Goal: Task Accomplishment & Management: Complete application form

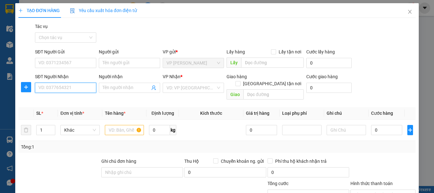
scroll to position [62, 0]
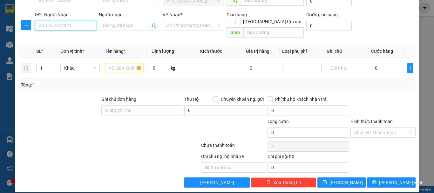
click at [82, 24] on input "SĐT Người Nhận" at bounding box center [65, 26] width 61 height 10
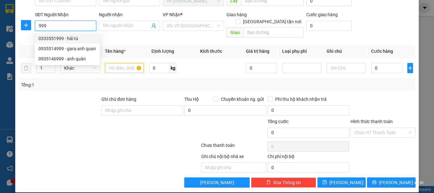
click at [68, 39] on div "0333551999 - hải tú" at bounding box center [67, 38] width 58 height 7
type input "0333551999"
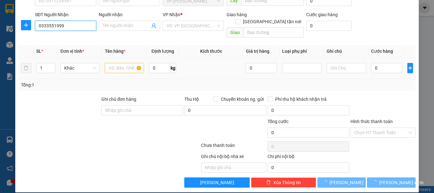
type input "hải tú"
checkbox input "true"
type input "18 [PERSON_NAME] tĩnh"
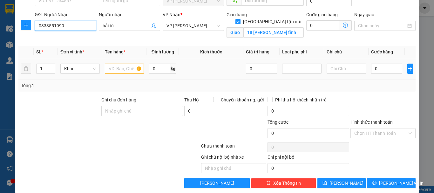
type input "0333551999"
click at [114, 70] on input "text" at bounding box center [124, 69] width 39 height 10
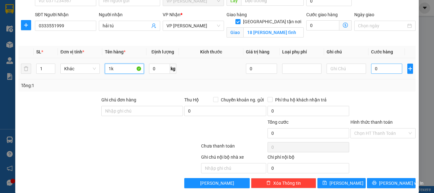
type input "1k"
click at [371, 68] on input "0" at bounding box center [386, 69] width 31 height 10
type input "4"
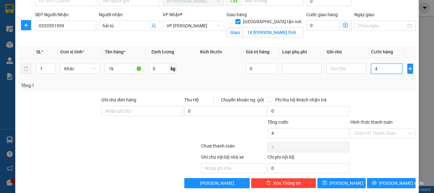
type input "40"
type input "400"
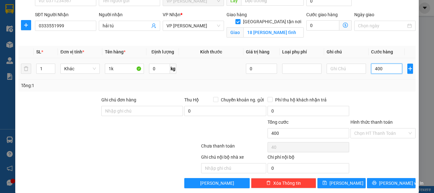
type input "400"
type input "4.000"
type input "40.000"
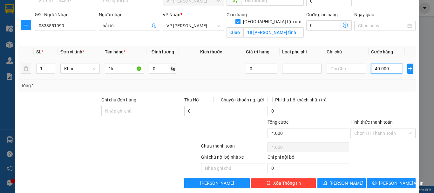
type input "40.000"
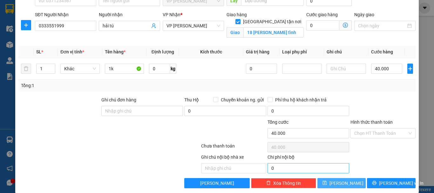
drag, startPoint x: 338, startPoint y: 182, endPoint x: 304, endPoint y: 165, distance: 38.4
click at [338, 183] on span "[PERSON_NAME]" at bounding box center [347, 183] width 34 height 7
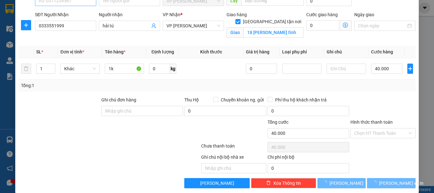
checkbox input "false"
type input "0"
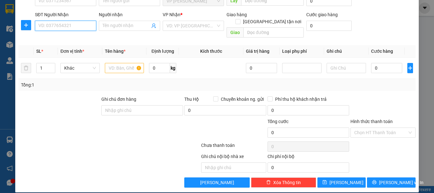
click at [75, 27] on input "SĐT Người Nhận" at bounding box center [65, 26] width 61 height 10
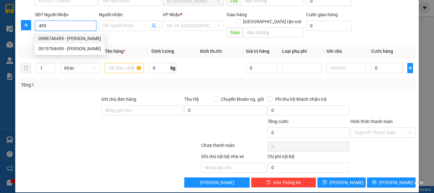
click at [77, 39] on div "0988746499 - [PERSON_NAME]" at bounding box center [69, 38] width 63 height 7
type input "0988746499"
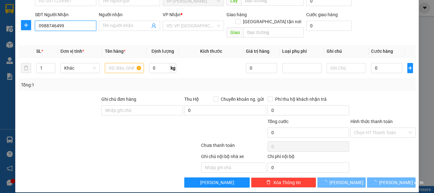
type input "[PERSON_NAME]"
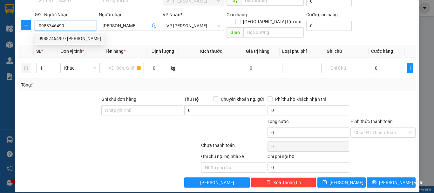
drag, startPoint x: 73, startPoint y: 27, endPoint x: 33, endPoint y: 25, distance: 39.4
click at [34, 25] on div "SĐT Người Nhận 0988746499" at bounding box center [66, 25] width 64 height 29
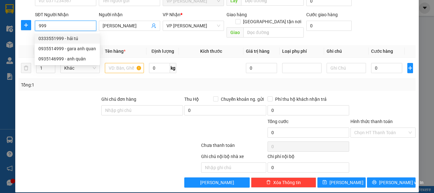
click at [73, 41] on div "0333551999 - hải tú" at bounding box center [67, 38] width 58 height 7
type input "0333551999"
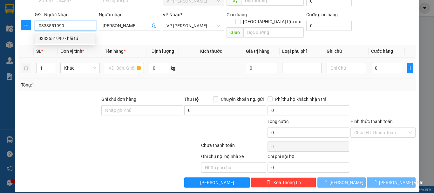
type input "hải tú"
checkbox input "true"
type input "18 [PERSON_NAME] tĩnh"
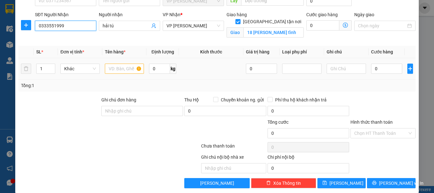
type input "0333551999"
click at [118, 68] on input "text" at bounding box center [124, 69] width 39 height 10
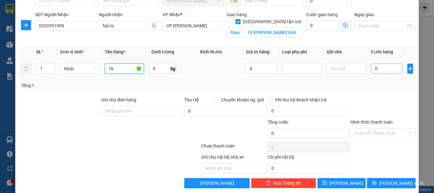
type input "1k"
click at [371, 70] on input "0" at bounding box center [386, 69] width 31 height 10
type input "4"
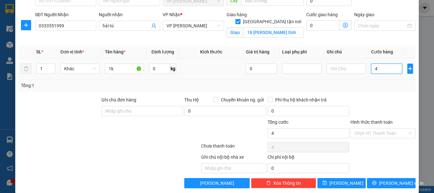
type input "40"
type input "400"
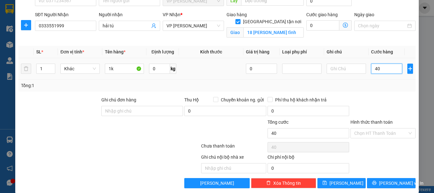
type input "400"
type input "4.000"
type input "40.000"
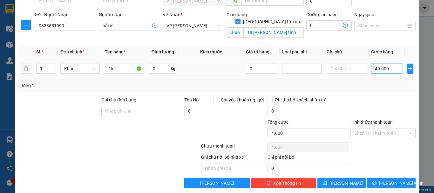
type input "40.000"
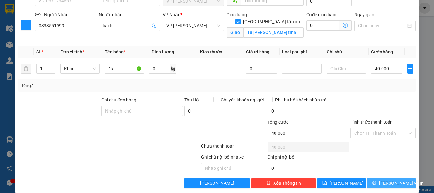
click at [383, 184] on span "[PERSON_NAME] và In" at bounding box center [401, 183] width 44 height 7
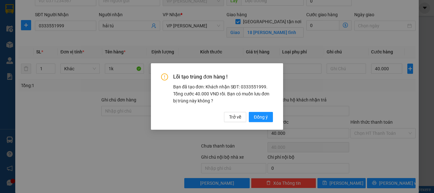
click at [180, 138] on div "Lỗi tạo trùng đơn hàng ! Bạn đã tạo đơn: Khách nhận SĐT: 0333551999. Tổng cước …" at bounding box center [217, 96] width 434 height 193
click at [238, 115] on span "Trở về" at bounding box center [235, 116] width 12 height 7
checkbox input "false"
type input "0"
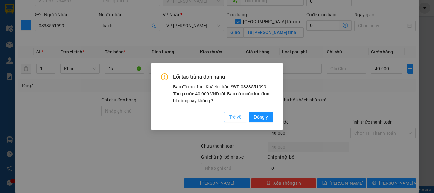
type input "0"
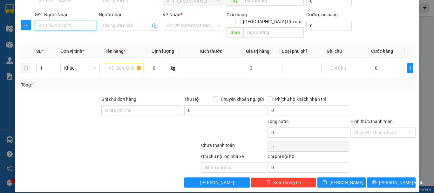
click at [65, 24] on input "SĐT Người Nhận" at bounding box center [65, 26] width 61 height 10
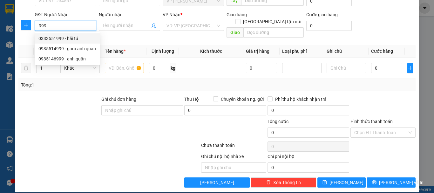
click at [65, 38] on div "0333551999 - hải tú" at bounding box center [67, 38] width 58 height 7
type input "0333551999"
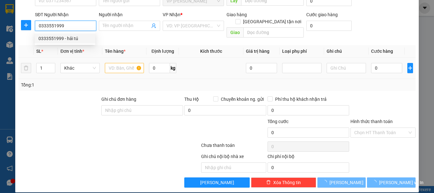
type input "hải tú"
checkbox input "true"
type input "18 [PERSON_NAME] tĩnh"
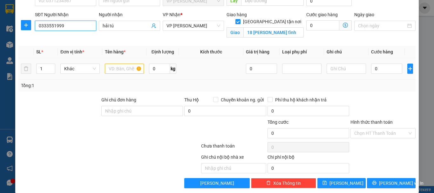
type input "0333551999"
click at [121, 68] on input "text" at bounding box center [124, 69] width 39 height 10
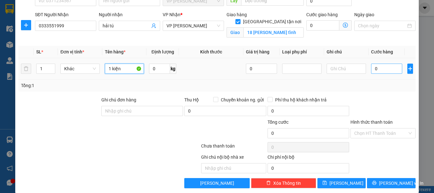
type input "1 kiện"
click at [371, 67] on input "0" at bounding box center [386, 69] width 31 height 10
type input "4"
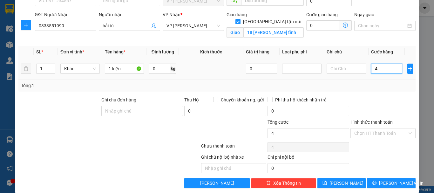
type input "40"
type input "400"
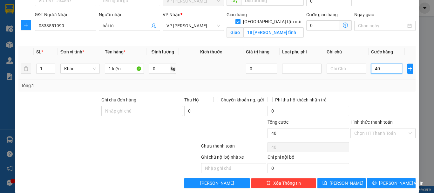
type input "400"
type input "4.000"
type input "40.000"
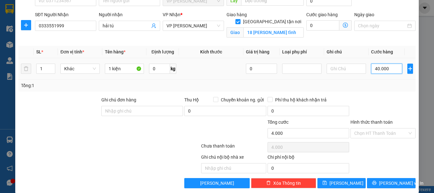
type input "40.000"
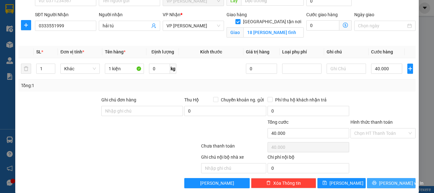
click at [396, 182] on span "[PERSON_NAME] và In" at bounding box center [401, 183] width 44 height 7
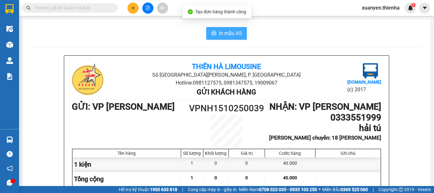
click at [234, 29] on span "In mẫu A5" at bounding box center [230, 33] width 23 height 8
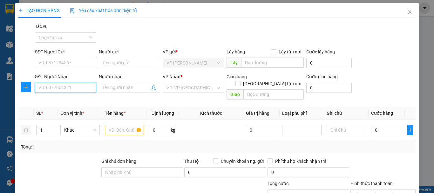
click at [74, 89] on input "SĐT Người Nhận" at bounding box center [65, 88] width 61 height 10
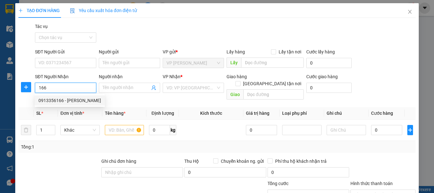
click at [62, 99] on div "0913356166 - [PERSON_NAME]" at bounding box center [69, 100] width 63 height 7
type input "0913356166"
type input "[PERSON_NAME]"
checkbox input "true"
type input "102 hàm nghi"
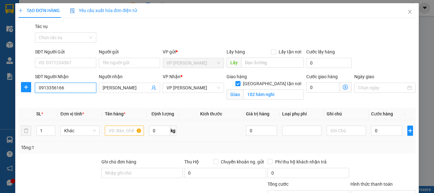
type input "0913356166"
click at [114, 122] on td at bounding box center [124, 130] width 44 height 21
click at [115, 129] on input "text" at bounding box center [124, 131] width 39 height 10
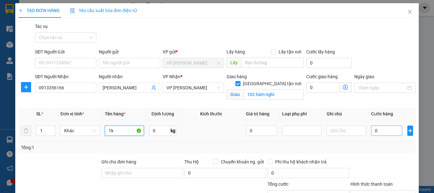
type input "1k"
drag, startPoint x: 370, startPoint y: 131, endPoint x: 365, endPoint y: 130, distance: 4.3
click at [371, 131] on input "0" at bounding box center [386, 131] width 31 height 10
type input "5"
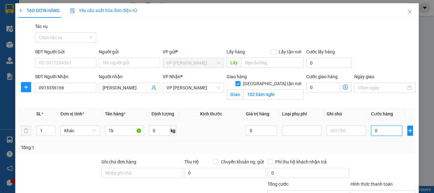
type input "5"
type input "50"
type input "500"
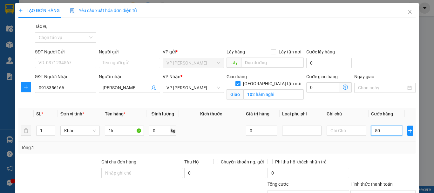
type input "500"
type input "5.000"
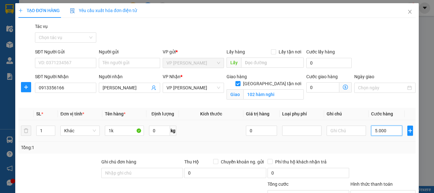
type input "50.000"
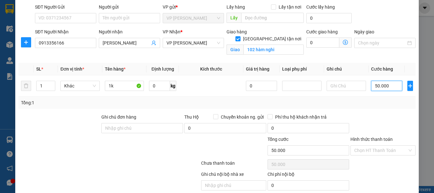
scroll to position [70, 0]
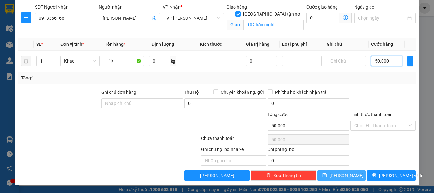
type input "50.000"
click at [349, 175] on button "[PERSON_NAME]" at bounding box center [341, 175] width 49 height 10
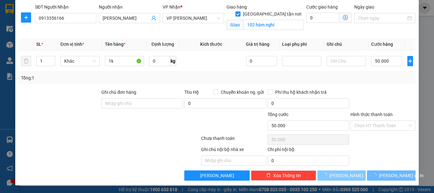
checkbox input "false"
type input "0"
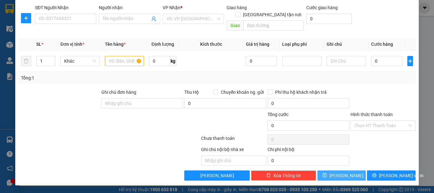
scroll to position [62, 0]
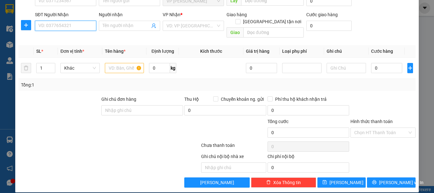
click at [68, 26] on input "SĐT Người Nhận" at bounding box center [65, 26] width 61 height 10
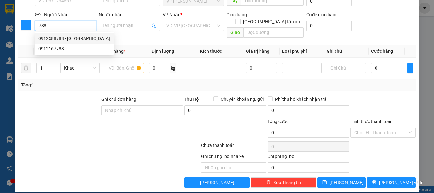
click at [83, 39] on div "0912588788 - [GEOGRAPHIC_DATA]" at bounding box center [73, 38] width 71 height 7
type input "0912588788"
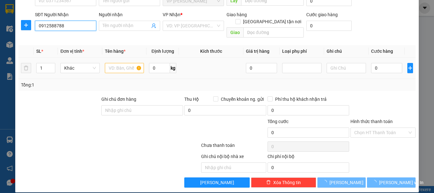
type input "[PERSON_NAME]"
type input "0912588788"
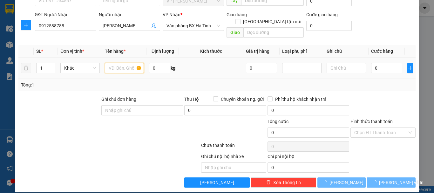
click at [126, 63] on input "text" at bounding box center [124, 68] width 39 height 10
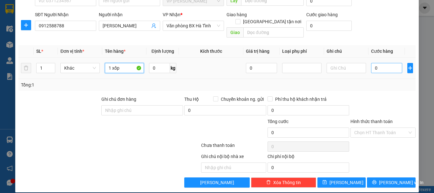
type input "1 xốp"
click at [371, 63] on input "0" at bounding box center [386, 68] width 31 height 10
type input "5"
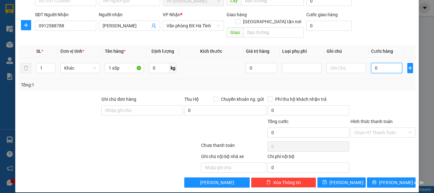
type input "5"
type input "50"
type input "500"
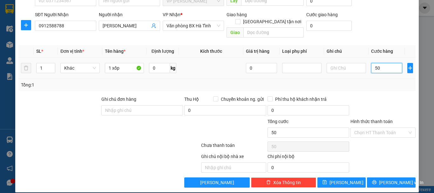
type input "500"
type input "5.000"
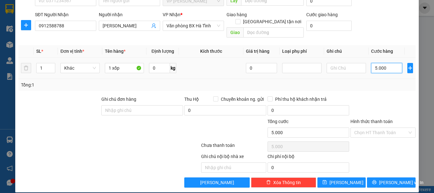
type input "50.000"
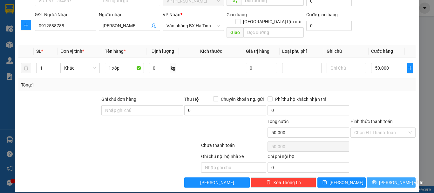
click at [380, 177] on button "[PERSON_NAME] và In" at bounding box center [391, 182] width 49 height 10
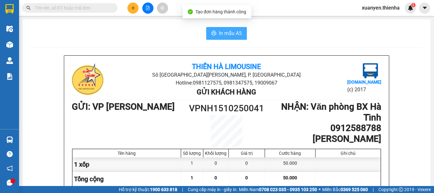
click at [219, 34] on span "In mẫu A5" at bounding box center [230, 33] width 23 height 8
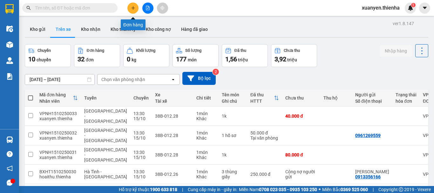
click at [133, 10] on icon "plus" at bounding box center [133, 8] width 4 height 4
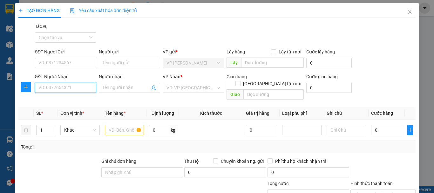
click at [56, 88] on input "SĐT Người Nhận" at bounding box center [65, 88] width 61 height 10
click at [60, 104] on div "0913477736 - a tuấn cty" at bounding box center [64, 100] width 53 height 7
type input "0913477736"
type input "a tuấn cty"
checkbox input "true"
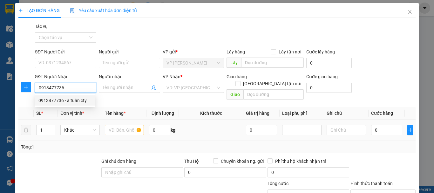
type input "141 HÀ HUY TẬP"
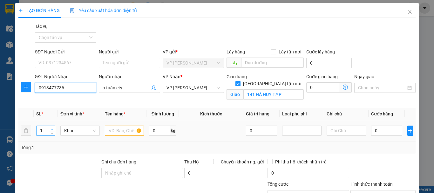
type input "0913477736"
type input "2"
click at [52, 127] on span "up" at bounding box center [52, 129] width 4 height 4
click at [112, 130] on input "text" at bounding box center [124, 131] width 39 height 10
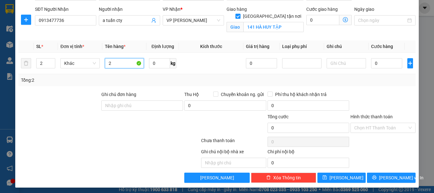
scroll to position [70, 0]
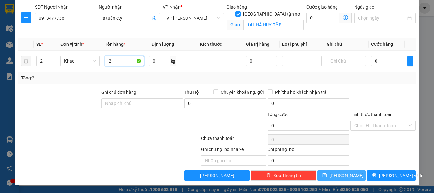
type input "2"
click at [327, 176] on icon "save" at bounding box center [325, 175] width 4 height 4
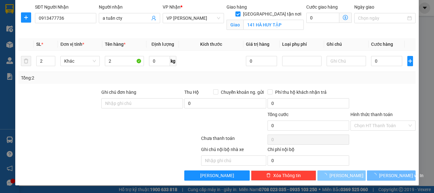
checkbox input "false"
type input "1"
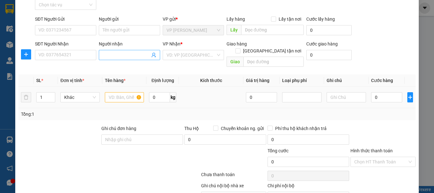
scroll to position [0, 0]
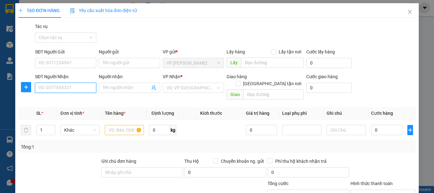
click at [73, 90] on input "SĐT Người Nhận" at bounding box center [65, 88] width 61 height 10
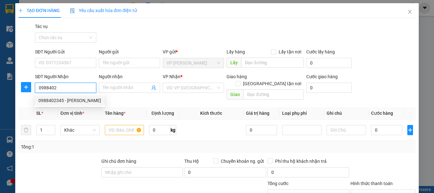
click at [82, 99] on div "0988402345 - [PERSON_NAME]" at bounding box center [69, 100] width 63 height 7
type input "0988402345"
type input "[PERSON_NAME]"
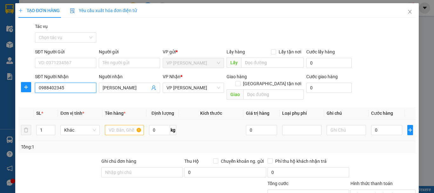
type input "0988402345"
click at [119, 125] on input "text" at bounding box center [124, 130] width 39 height 10
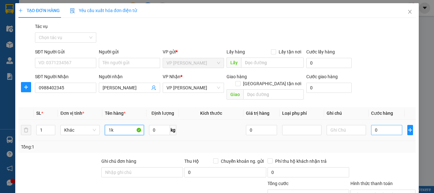
type input "1k"
click at [371, 125] on input "0" at bounding box center [386, 130] width 31 height 10
type input "40"
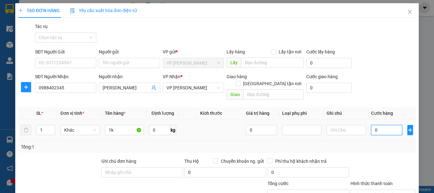
type input "40"
type input "400"
type input "4.000"
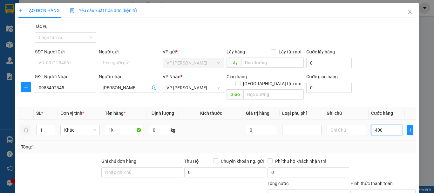
type input "4.000"
type input "40.000"
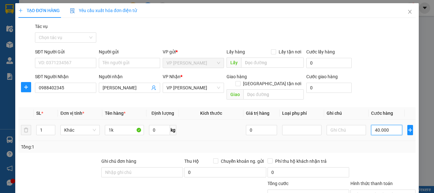
type input "400.000"
type input "40.000"
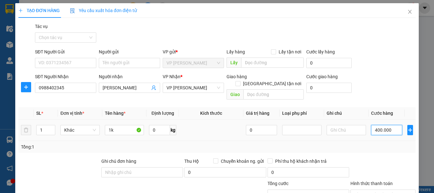
type input "40.000"
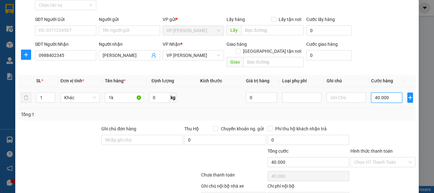
scroll to position [62, 0]
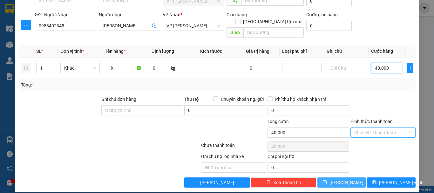
type input "40.000"
click at [377, 128] on input "Hình thức thanh toán" at bounding box center [380, 133] width 53 height 10
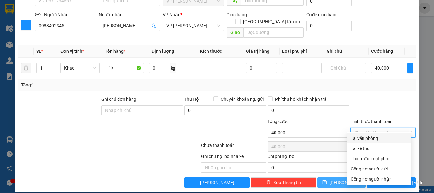
click at [373, 138] on div "Tại văn phòng" at bounding box center [379, 138] width 57 height 7
type input "0"
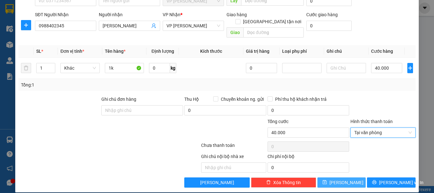
drag, startPoint x: 350, startPoint y: 177, endPoint x: 347, endPoint y: 174, distance: 4.7
click at [349, 177] on button "[PERSON_NAME]" at bounding box center [341, 182] width 49 height 10
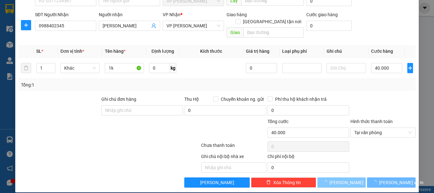
type input "0"
